Goal: Use online tool/utility: Utilize a website feature to perform a specific function

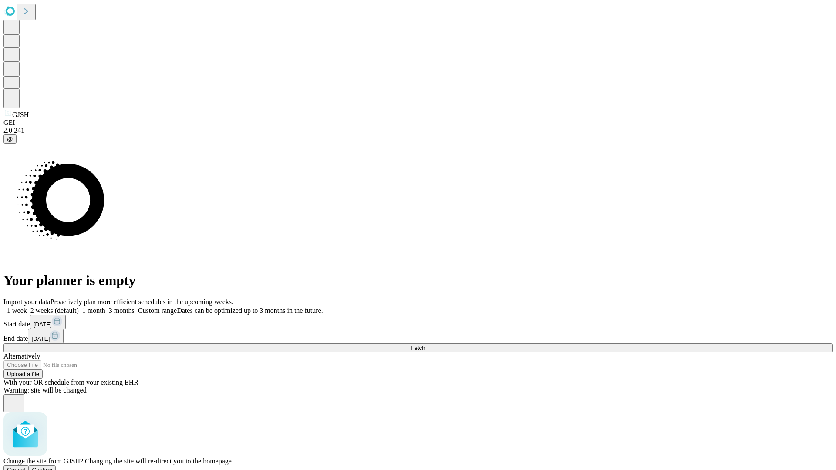
click at [53, 467] on span "Confirm" at bounding box center [42, 470] width 20 height 7
click at [27, 307] on label "1 week" at bounding box center [15, 310] width 24 height 7
click at [425, 345] on span "Fetch" at bounding box center [418, 348] width 14 height 7
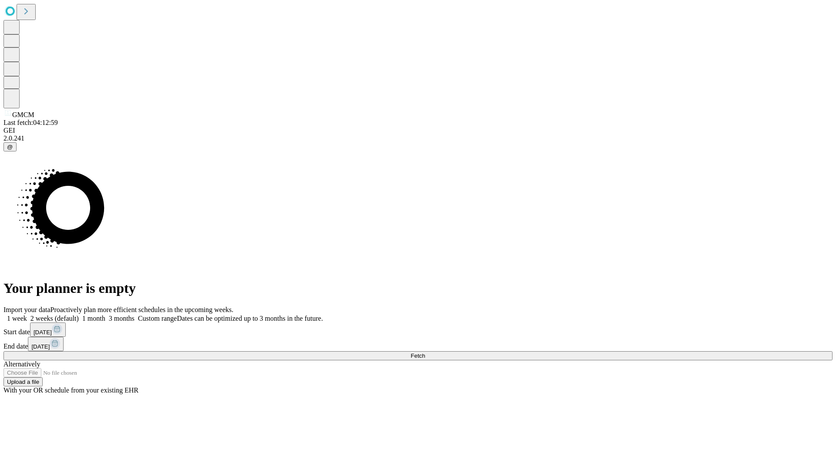
click at [27, 315] on label "1 week" at bounding box center [15, 318] width 24 height 7
click at [425, 353] on span "Fetch" at bounding box center [418, 356] width 14 height 7
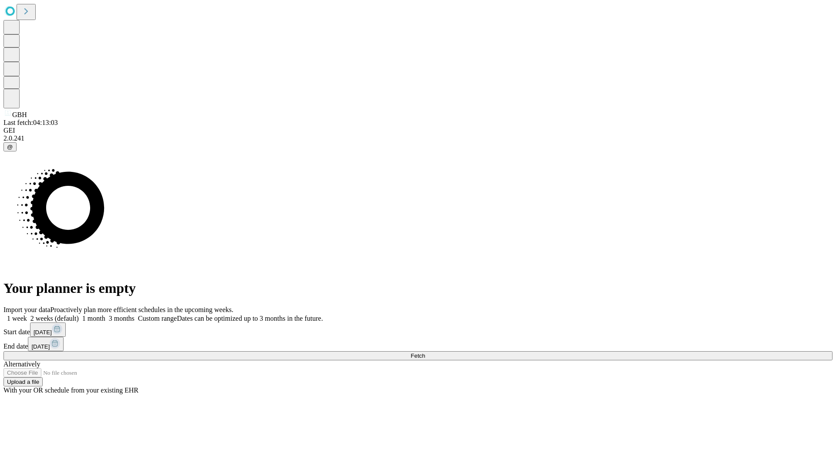
click at [27, 315] on label "1 week" at bounding box center [15, 318] width 24 height 7
click at [425, 353] on span "Fetch" at bounding box center [418, 356] width 14 height 7
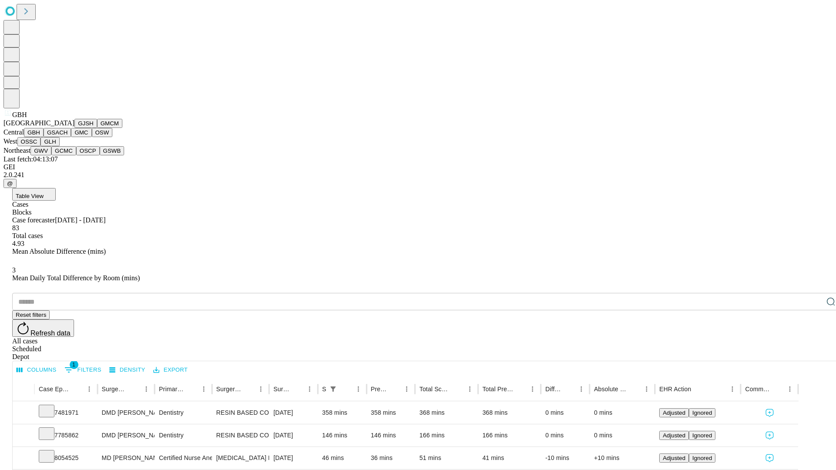
click at [67, 137] on button "GSACH" at bounding box center [57, 132] width 27 height 9
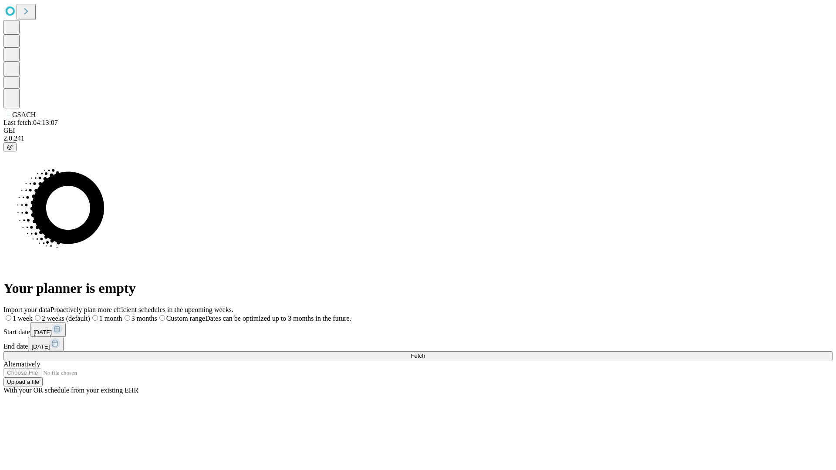
click at [425, 353] on span "Fetch" at bounding box center [418, 356] width 14 height 7
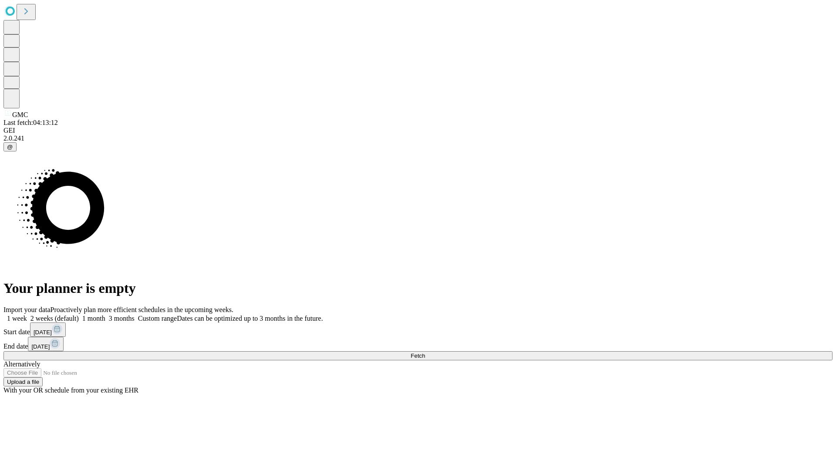
click at [425, 353] on span "Fetch" at bounding box center [418, 356] width 14 height 7
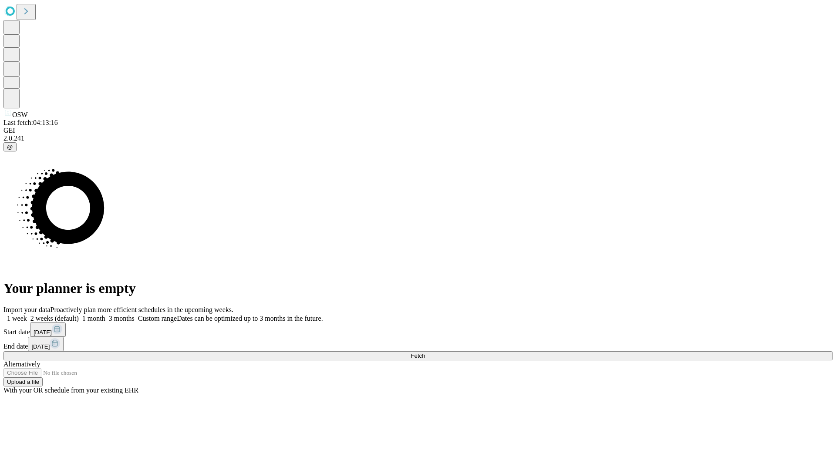
click at [27, 315] on label "1 week" at bounding box center [15, 318] width 24 height 7
click at [425, 353] on span "Fetch" at bounding box center [418, 356] width 14 height 7
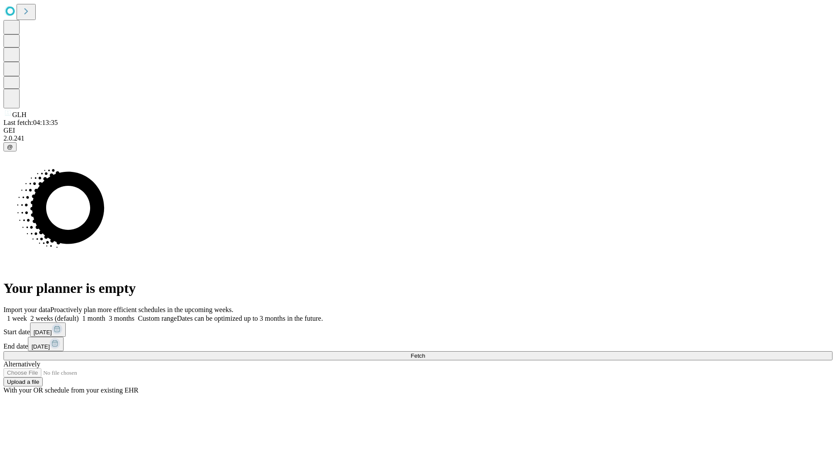
click at [425, 353] on span "Fetch" at bounding box center [418, 356] width 14 height 7
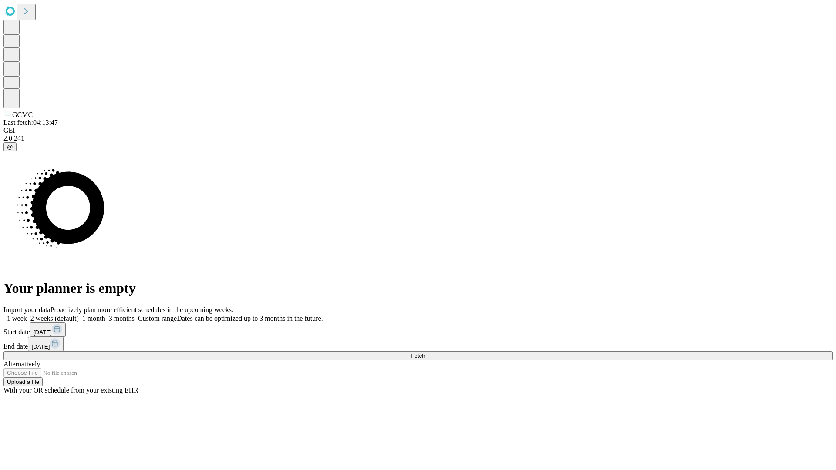
click at [27, 315] on label "1 week" at bounding box center [15, 318] width 24 height 7
click at [425, 353] on span "Fetch" at bounding box center [418, 356] width 14 height 7
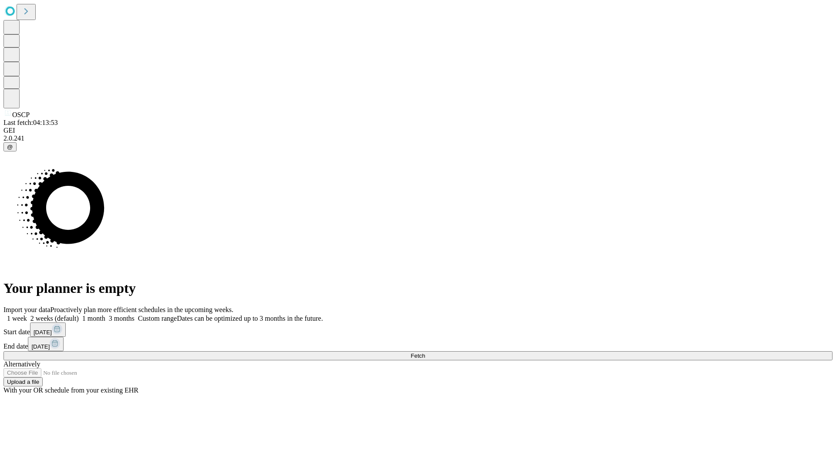
click at [425, 353] on span "Fetch" at bounding box center [418, 356] width 14 height 7
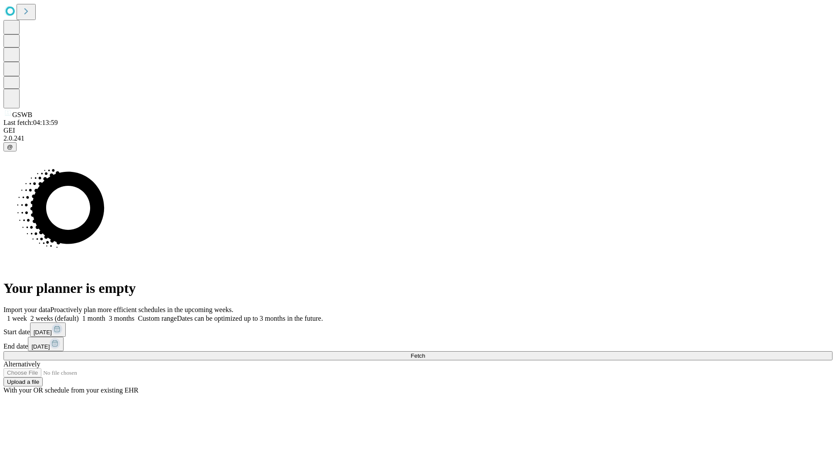
click at [27, 315] on label "1 week" at bounding box center [15, 318] width 24 height 7
click at [425, 353] on span "Fetch" at bounding box center [418, 356] width 14 height 7
